Goal: Transaction & Acquisition: Purchase product/service

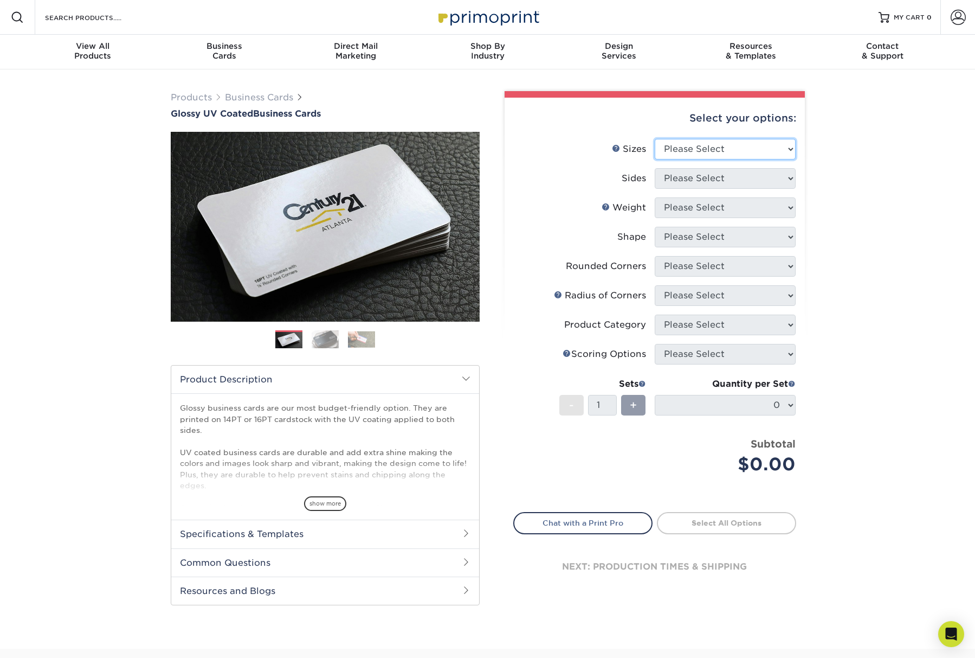
select select "2.00x3.50"
click option "2" x 3.5" - Standard" at bounding box center [0, 0] width 0 height 0
select select "13abbda7-1d64-4f25-8bb2-c179b224825d"
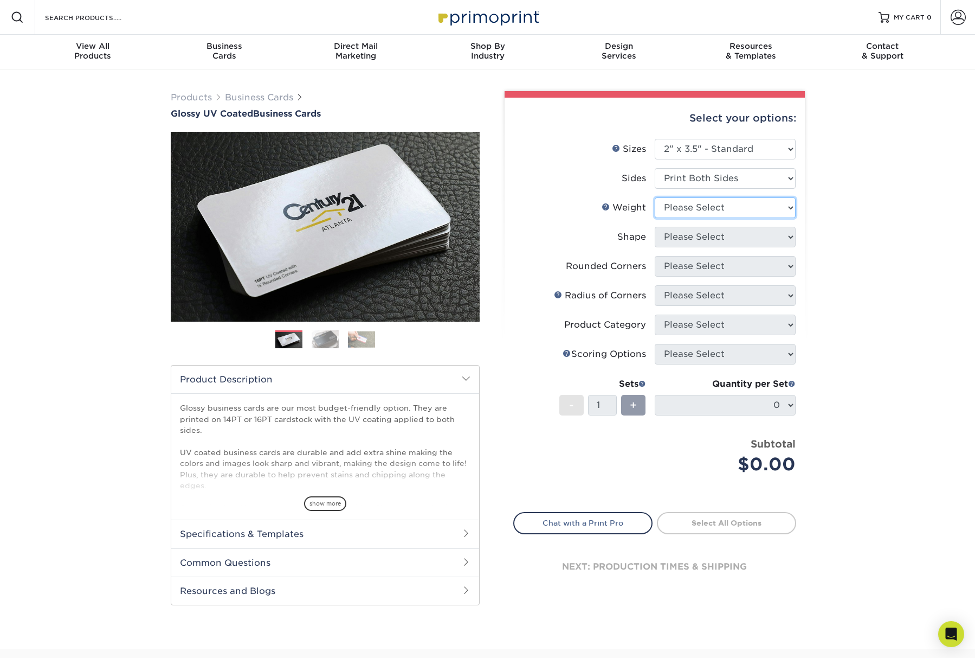
select select "16PT"
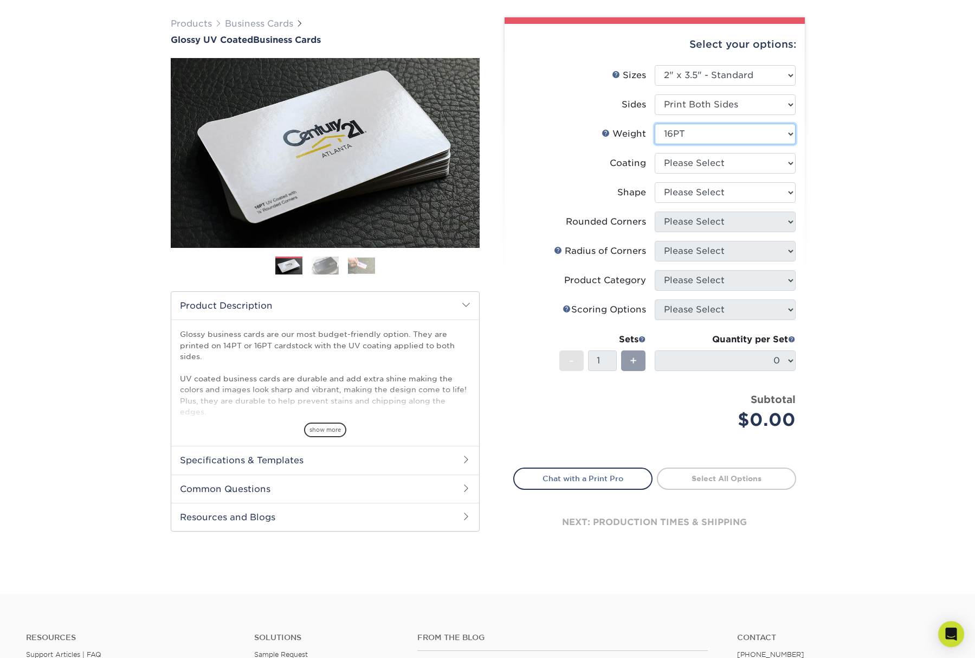
scroll to position [74, 0]
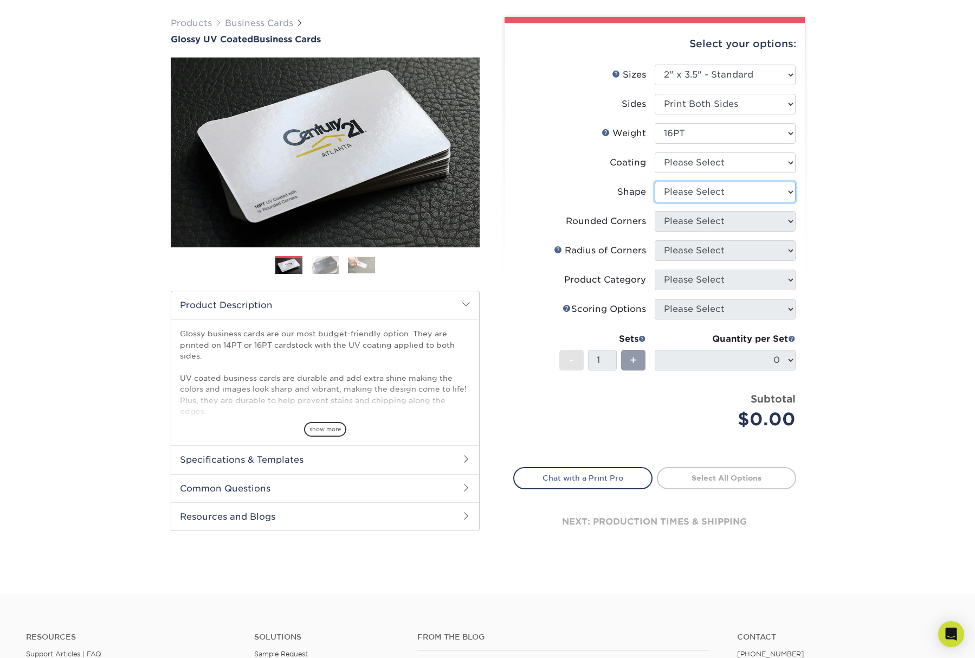
select select "standard"
click option "Standard" at bounding box center [0, 0] width 0 height 0
click option "No" at bounding box center [0, 0] width 0 height 0
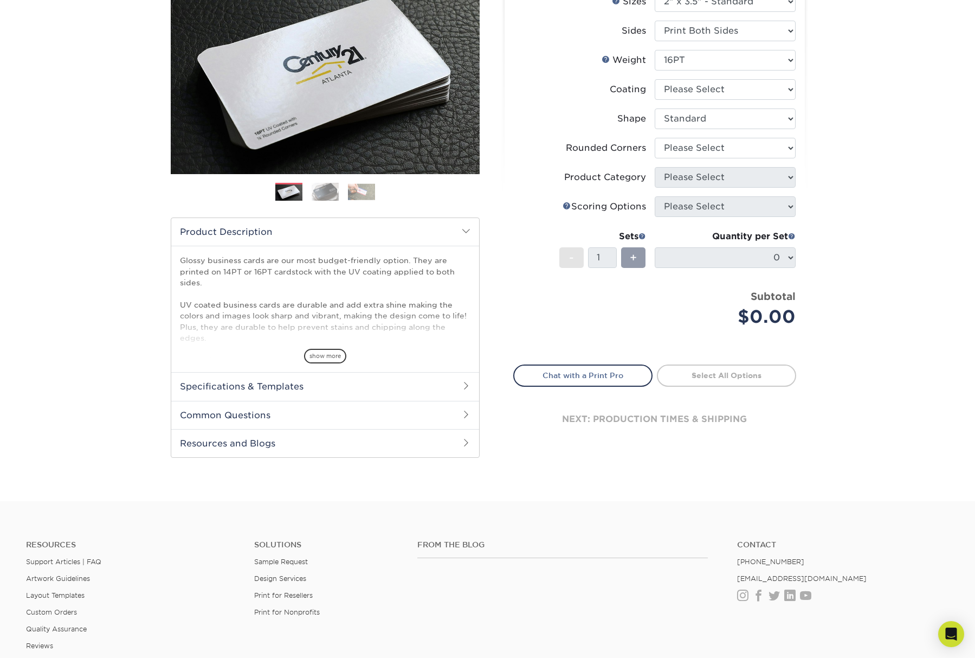
scroll to position [151, 0]
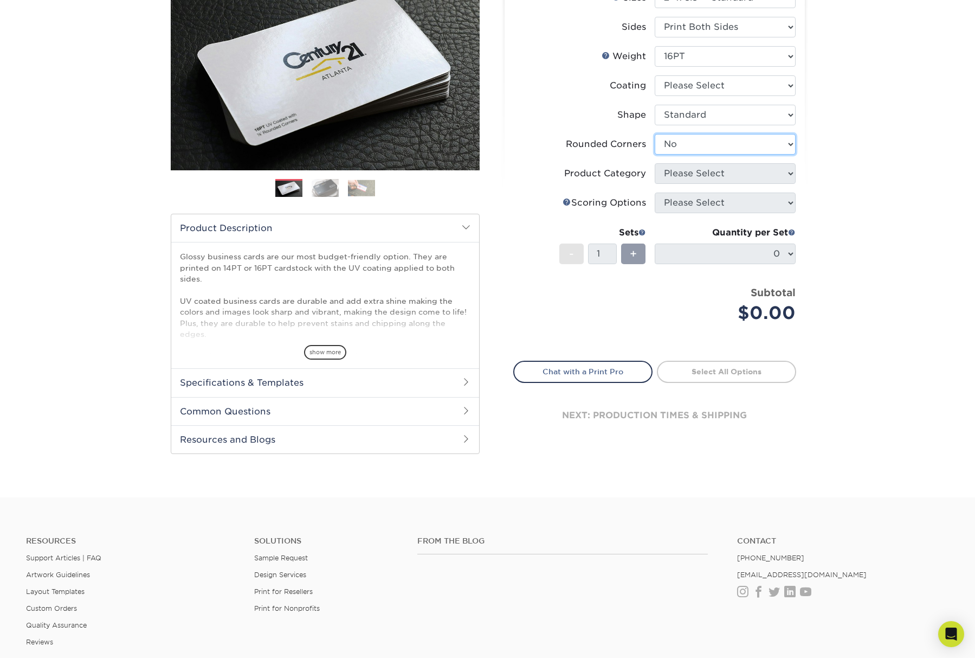
click option "No" at bounding box center [0, 0] width 0 height 0
select select "-1"
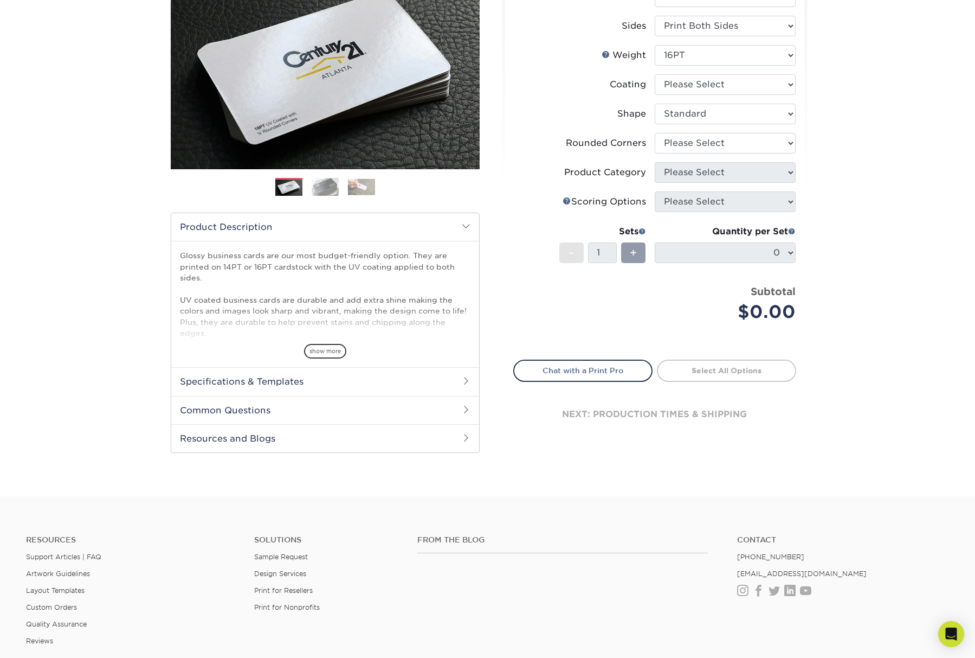
scroll to position [153, 0]
click option "Standard" at bounding box center [0, 0] width 0 height 0
click option "Please Select" at bounding box center [0, 0] width 0 height 0
